Goal: Task Accomplishment & Management: Complete application form

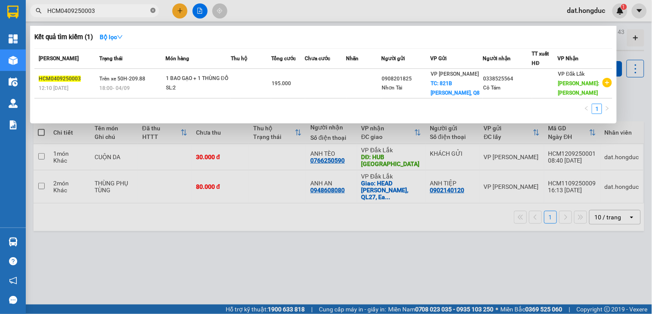
click at [153, 9] on icon "close-circle" at bounding box center [152, 10] width 5 height 5
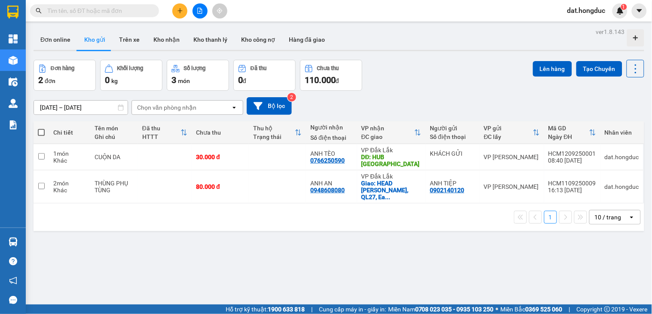
paste input "HCM0409250009"
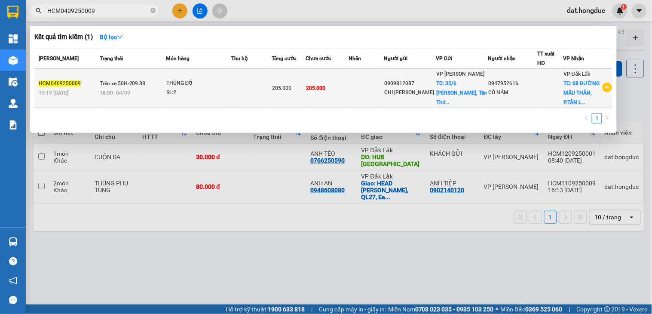
type input "HCM0409250009"
click at [222, 91] on div "SL: 2" at bounding box center [198, 92] width 64 height 9
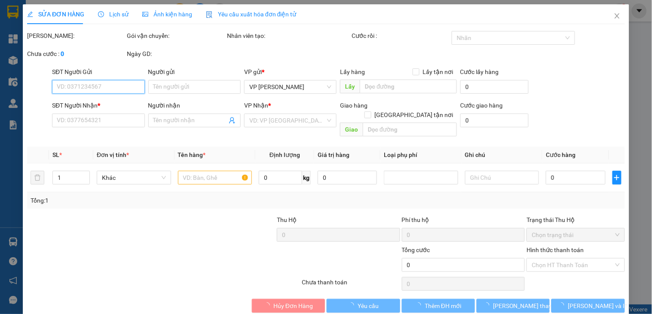
type input "0909812087"
type input "CHỊ [PERSON_NAME]"
checkbox input "true"
type input "35/6 [PERSON_NAME], Tân Thới Nhất, Q12"
type input "0947952616"
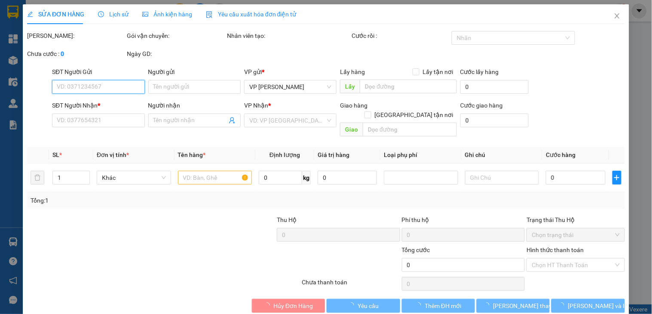
type input "CÔ NĂM"
checkbox input "true"
type input "68 ĐƯỜNG MẬU THÂN, P.TÂN LẬP, BMT"
type input "205.000"
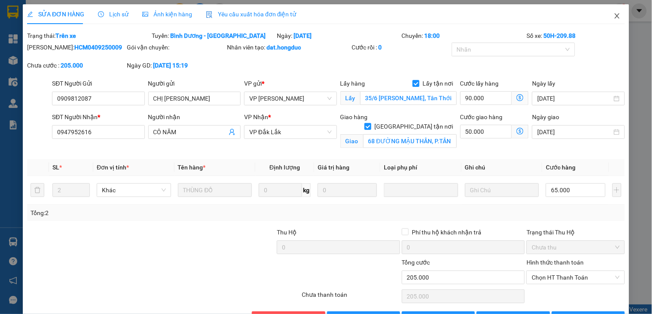
click at [615, 15] on icon "close" at bounding box center [617, 15] width 5 height 5
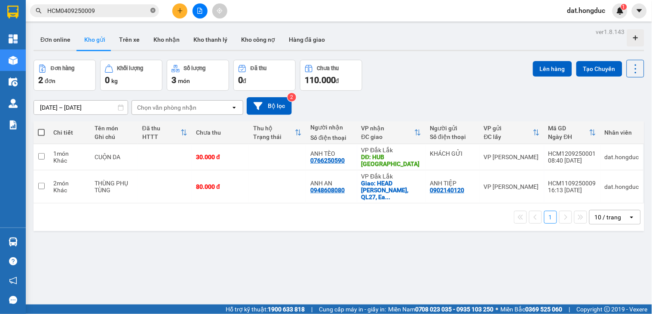
click at [155, 13] on span at bounding box center [152, 11] width 5 height 8
click at [153, 11] on span at bounding box center [152, 10] width 5 height 9
click at [132, 214] on div "1 10 / trang open" at bounding box center [339, 217] width 604 height 15
click at [126, 13] on input "text" at bounding box center [97, 10] width 101 height 9
click at [184, 14] on button at bounding box center [179, 10] width 15 height 15
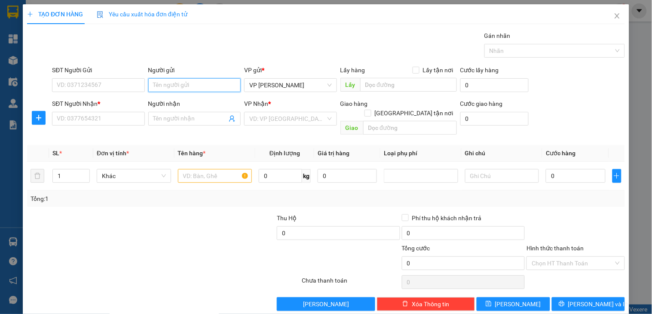
click at [160, 86] on input "Người gửi" at bounding box center [194, 85] width 92 height 14
type input "CTY PLAY VIET"
click at [158, 118] on input "Người nhận" at bounding box center [190, 118] width 74 height 9
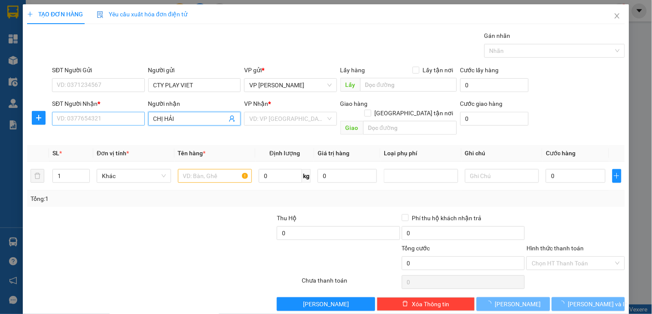
type input "CHỊ HẢI"
click at [104, 120] on input "SĐT Người Nhận *" at bounding box center [98, 119] width 92 height 14
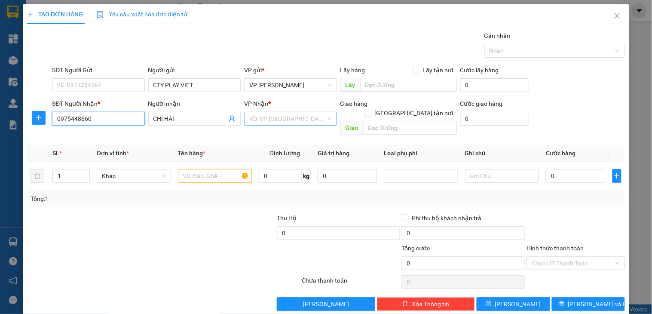
type input "0975448660"
click at [282, 120] on input "search" at bounding box center [287, 118] width 76 height 13
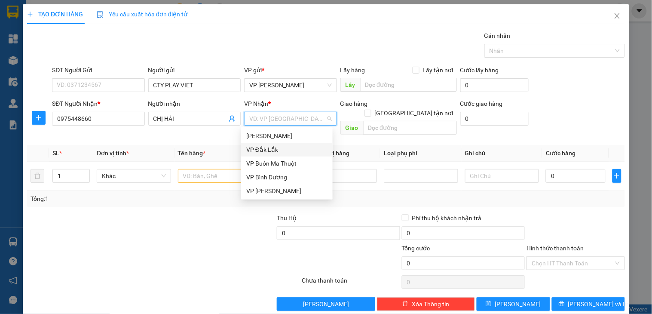
click at [276, 147] on div "VP Đắk Lắk" at bounding box center [286, 149] width 81 height 9
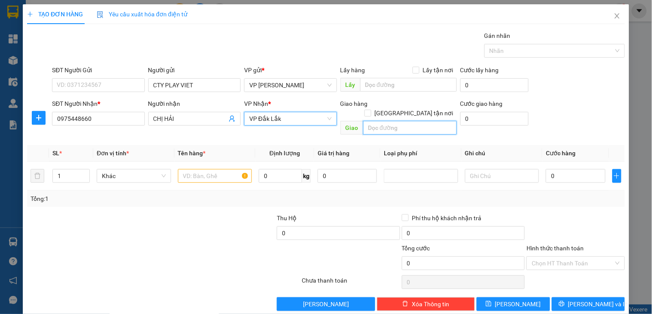
click at [387, 121] on input "text" at bounding box center [410, 128] width 94 height 14
type input "HUB [GEOGRAPHIC_DATA]"
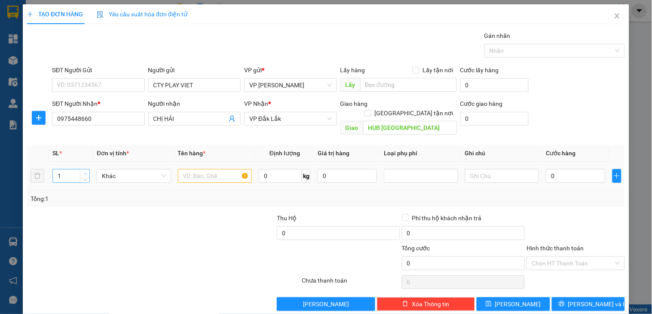
click at [83, 171] on span "up" at bounding box center [85, 173] width 5 height 5
type input "5"
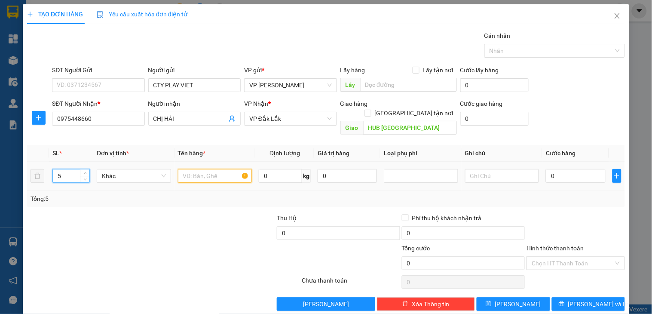
click at [201, 169] on input "text" at bounding box center [215, 176] width 74 height 14
type input "KIỆN GIƯỜNG"
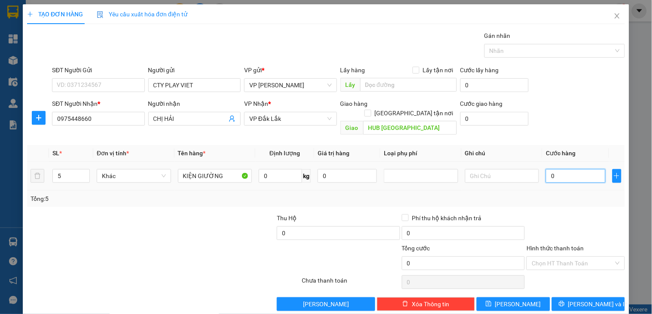
click at [564, 169] on input "0" at bounding box center [575, 176] width 59 height 14
type input "4"
type input "44"
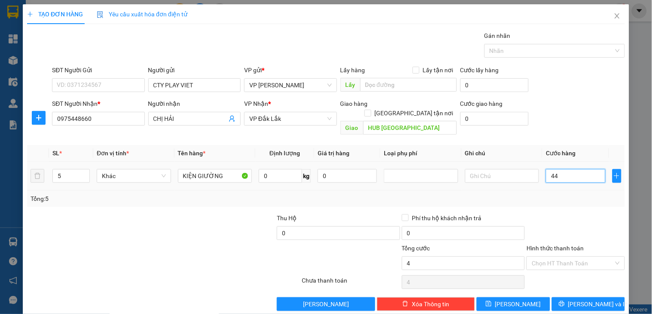
type input "44"
type input "440"
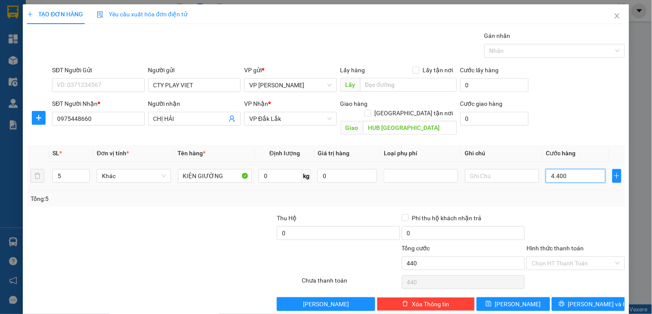
type input "44.000"
type input "440.000"
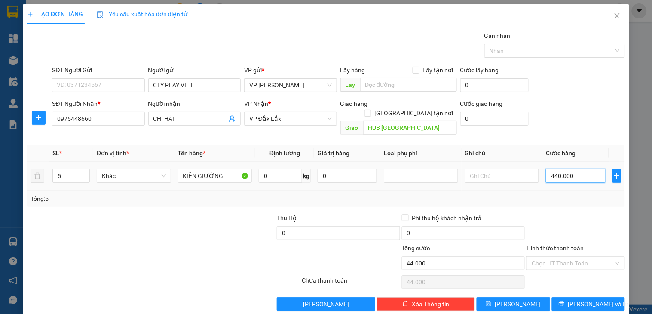
type input "440.000"
click at [565, 301] on icon "printer" at bounding box center [562, 304] width 6 height 6
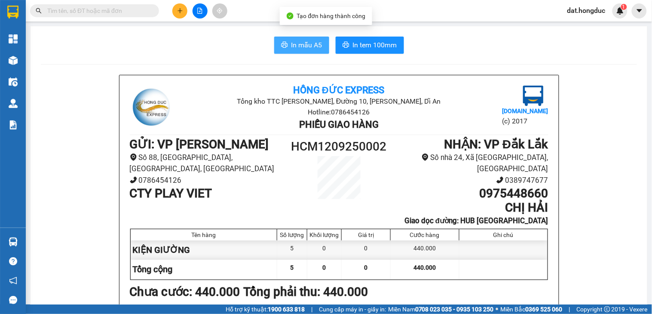
click at [292, 44] on span "In mẫu A5" at bounding box center [307, 45] width 31 height 11
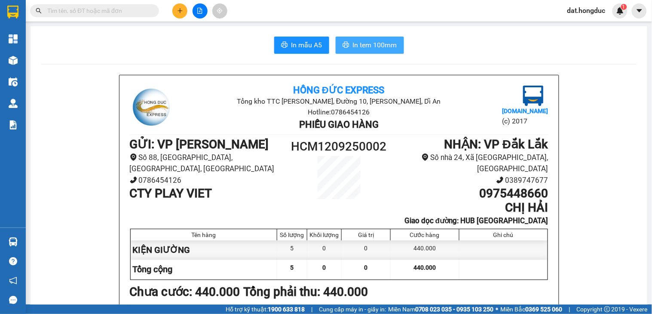
click at [364, 42] on span "In tem 100mm" at bounding box center [375, 45] width 44 height 11
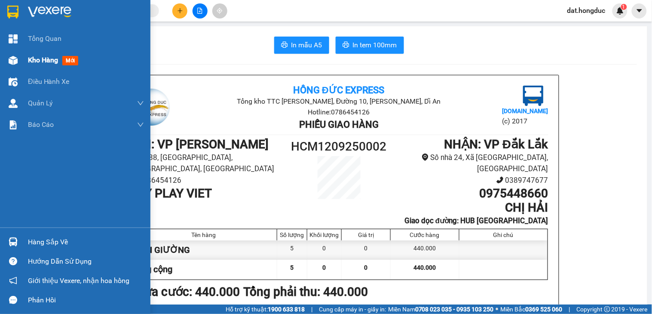
click at [40, 61] on span "Kho hàng" at bounding box center [43, 60] width 30 height 8
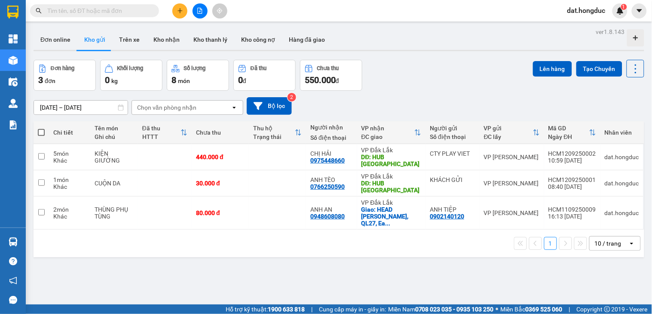
click at [119, 9] on input "text" at bounding box center [97, 10] width 101 height 9
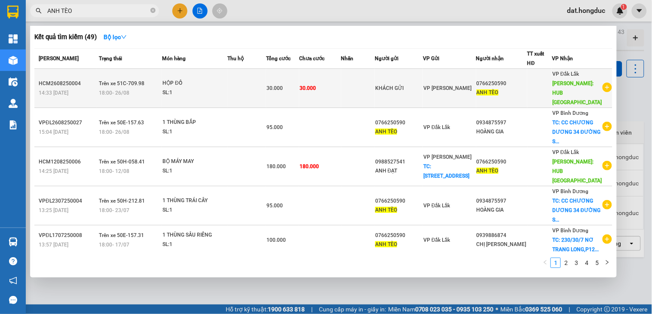
type input "ANH TÈO"
click at [607, 84] on icon "plus-circle" at bounding box center [607, 87] width 9 height 9
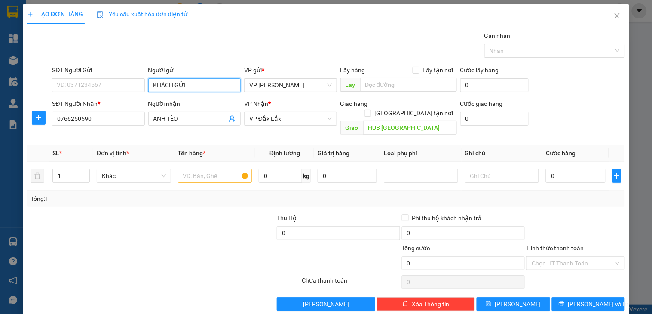
click at [179, 86] on input "KHÁCH GỬI" at bounding box center [194, 85] width 92 height 14
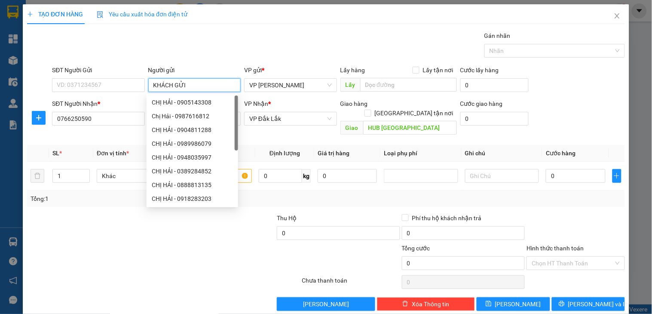
drag, startPoint x: 194, startPoint y: 84, endPoint x: 148, endPoint y: 84, distance: 46.4
click at [148, 84] on input "KHÁCH GỬI" at bounding box center [194, 85] width 92 height 14
type input "[PERSON_NAME]"
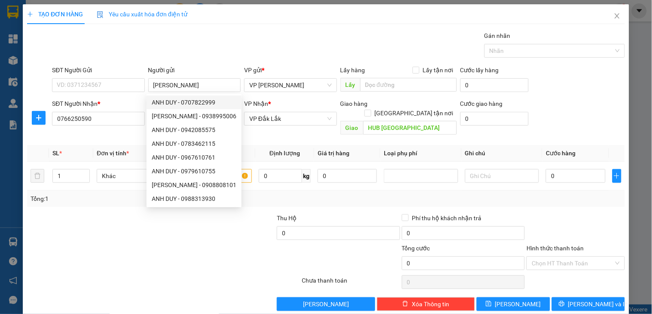
click at [221, 50] on div "Gán nhãn Nhãn" at bounding box center [338, 46] width 577 height 30
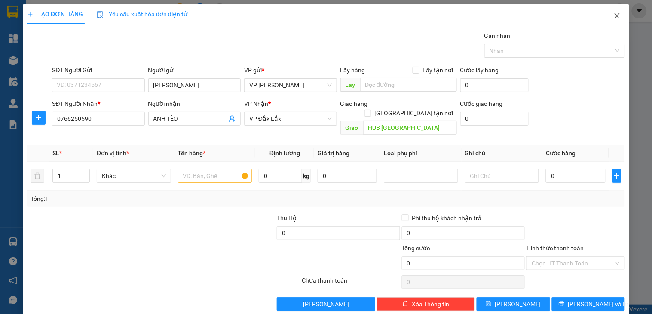
click at [614, 18] on icon "close" at bounding box center [617, 15] width 7 height 7
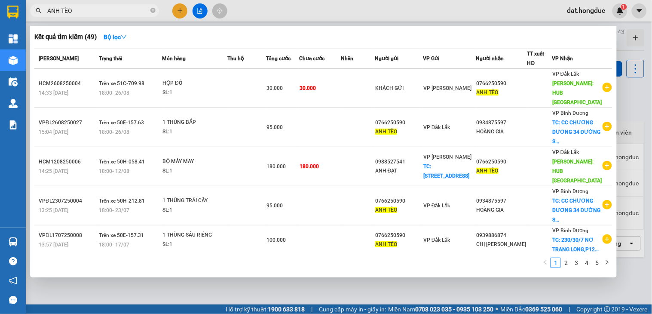
click at [104, 6] on input "ANH TÈO" at bounding box center [97, 10] width 101 height 9
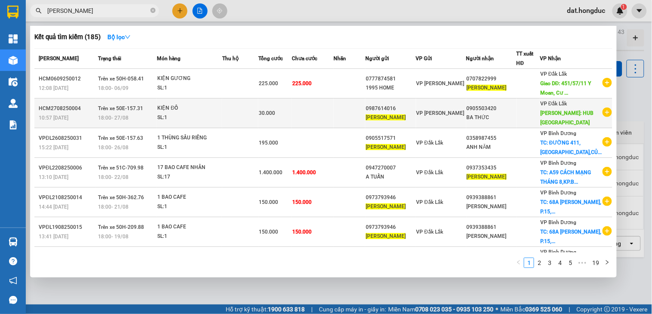
type input "[PERSON_NAME]"
click at [416, 128] on td "0987614016 ANH DUY" at bounding box center [390, 113] width 50 height 30
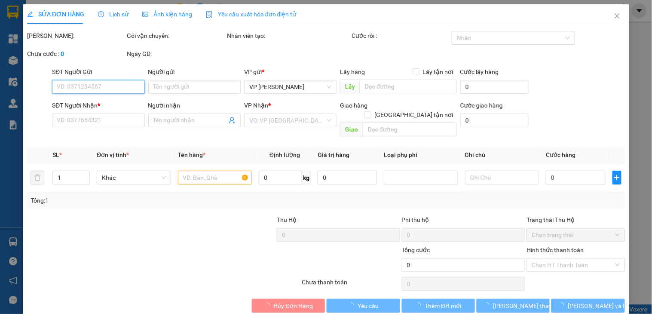
type input "0987614016"
type input "[PERSON_NAME]"
type input "0905503420"
type input "BA THỨC"
type input "HUB [GEOGRAPHIC_DATA]"
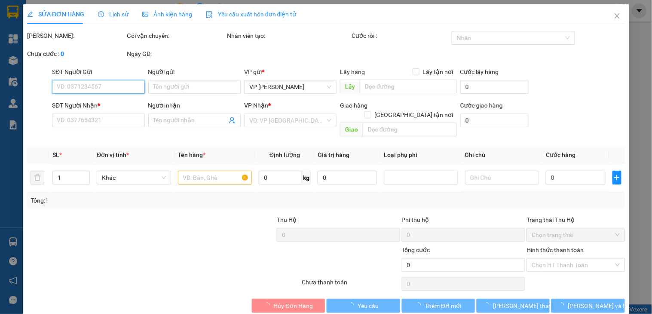
type input "30.000"
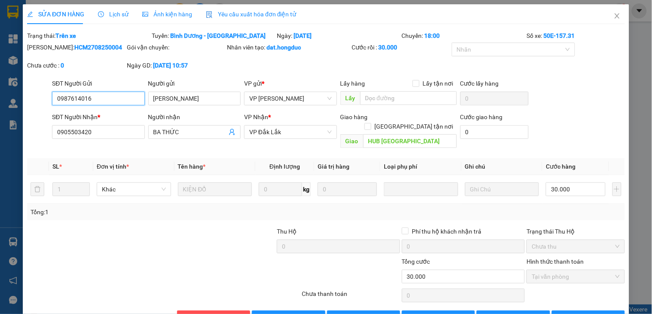
drag, startPoint x: 99, startPoint y: 98, endPoint x: 40, endPoint y: 96, distance: 58.9
click at [40, 96] on div "SĐT Người Gửi 0987614016 0987614016 Người gửi ANH DUY VP gửi * VP [PERSON_NAME]…" at bounding box center [326, 94] width 600 height 30
click at [614, 17] on icon "close" at bounding box center [617, 15] width 7 height 7
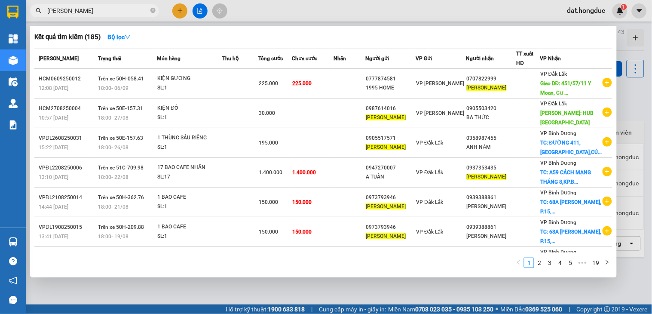
click at [95, 11] on input "[PERSON_NAME]" at bounding box center [97, 10] width 101 height 9
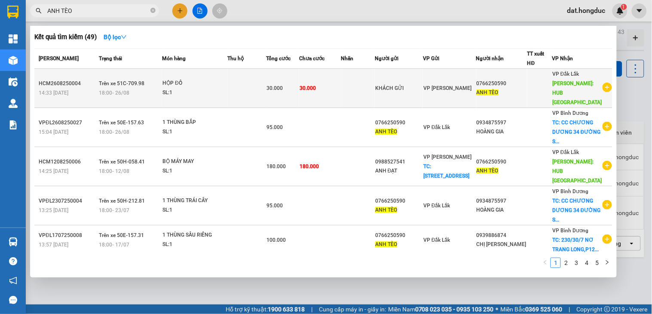
type input "ANH TÈO"
click at [605, 83] on icon "plus-circle" at bounding box center [607, 87] width 9 height 9
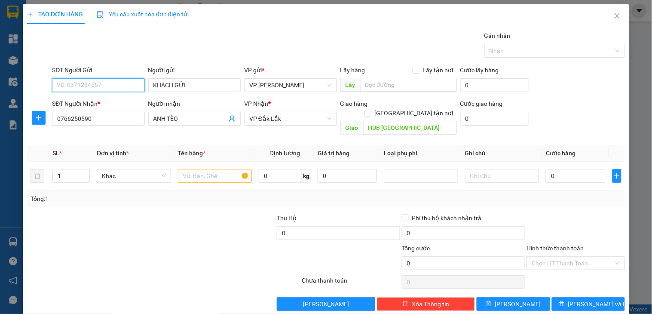
click at [114, 84] on input "SĐT Người Gửi" at bounding box center [98, 85] width 92 height 14
paste input "0987614016"
type input "0987614016"
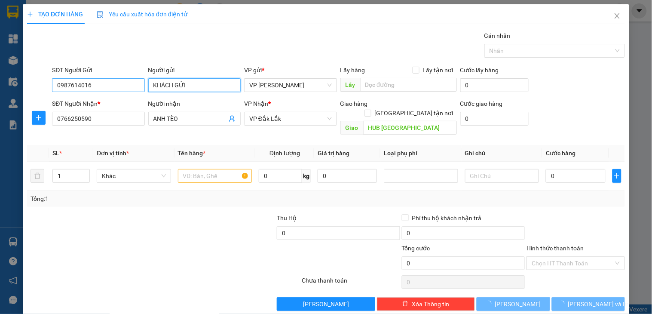
drag, startPoint x: 191, startPoint y: 83, endPoint x: 132, endPoint y: 83, distance: 58.9
click at [132, 83] on div "SĐT Người Gửi 0987614016 Người gửi KHÁCH GỬI KHÁCH GỬI VP gửi * VP [PERSON_NAME…" at bounding box center [338, 80] width 577 height 30
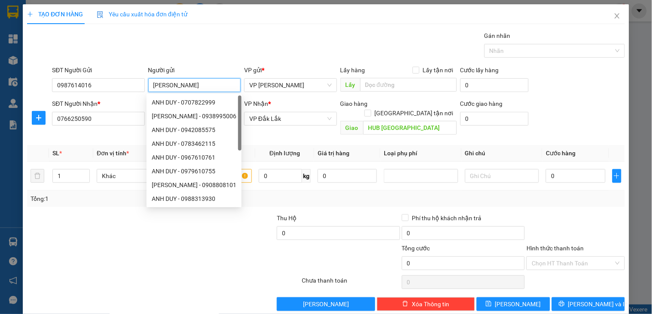
type input "[PERSON_NAME]"
click at [575, 93] on div "SĐT Người Gửi 0987614016 Người gửi ANH DUY VP gửi * VP [PERSON_NAME] Lấy hàng L…" at bounding box center [338, 80] width 577 height 30
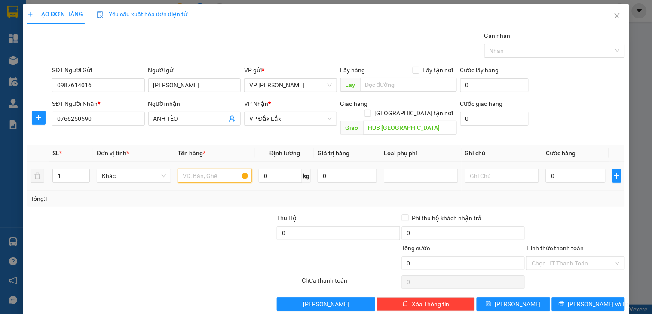
click at [190, 169] on input "text" at bounding box center [215, 176] width 74 height 14
type input "THÙNG ĐỒ"
click at [559, 169] on input "0" at bounding box center [575, 176] width 59 height 14
type input "3"
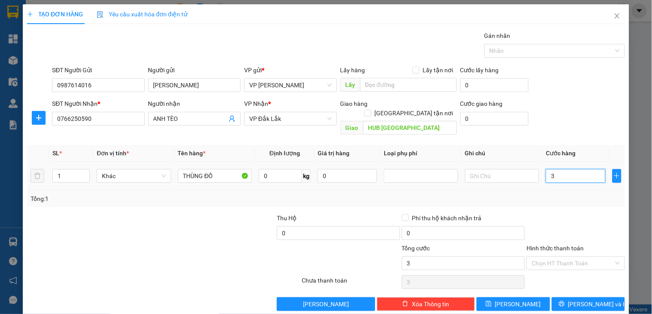
type input "3"
type input "30"
type input "300"
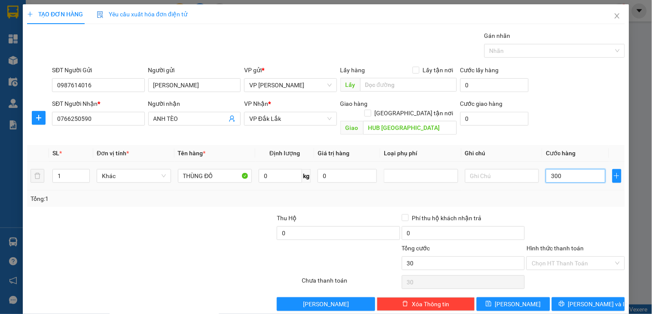
type input "300"
type input "30.000"
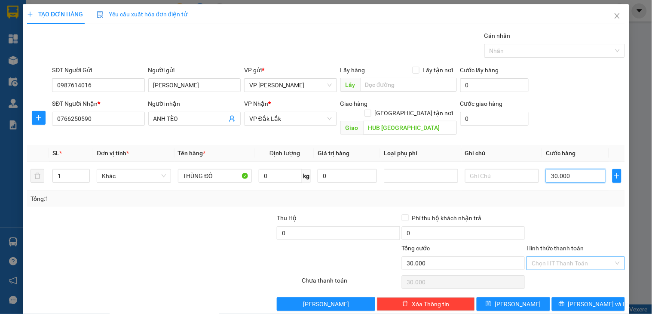
type input "30.000"
click at [565, 301] on icon "printer" at bounding box center [562, 304] width 6 height 6
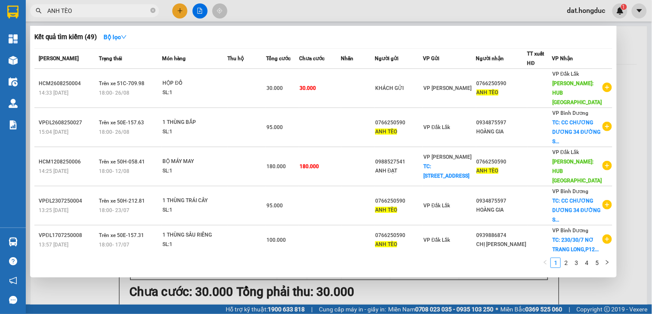
click at [632, 49] on div at bounding box center [326, 157] width 652 height 314
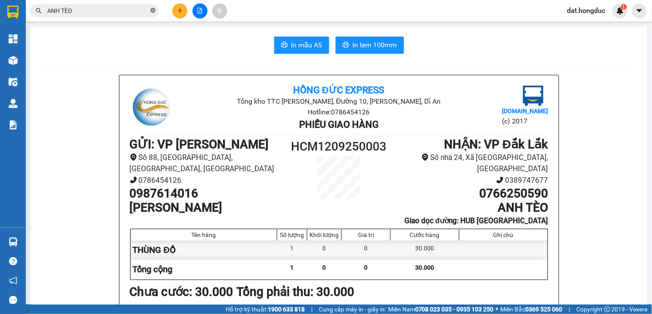
click at [153, 9] on icon "close-circle" at bounding box center [152, 10] width 5 height 5
click at [295, 44] on span "In mẫu A5" at bounding box center [307, 45] width 31 height 11
click at [298, 45] on span "In mẫu A5" at bounding box center [307, 45] width 31 height 11
click at [376, 40] on span "In tem 100mm" at bounding box center [375, 45] width 44 height 11
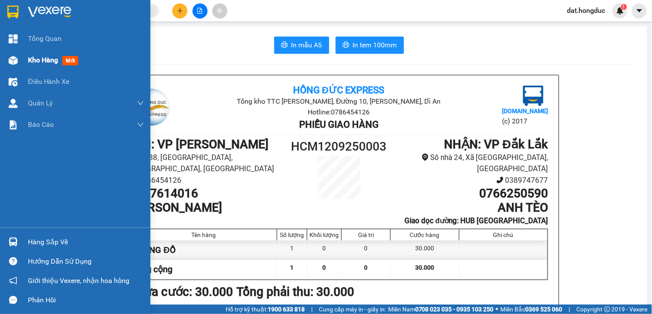
click at [28, 61] on span "Kho hàng" at bounding box center [43, 60] width 30 height 8
